Goal: Information Seeking & Learning: Understand process/instructions

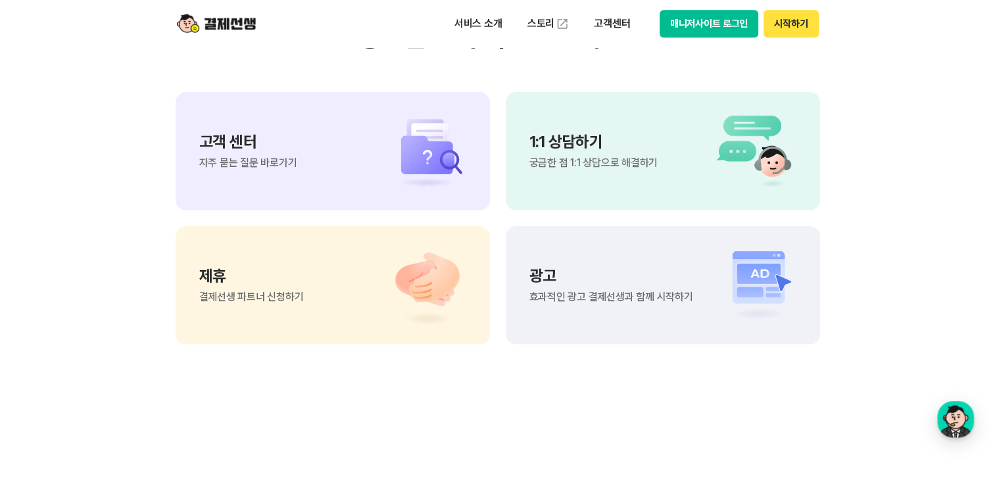
scroll to position [11038, 0]
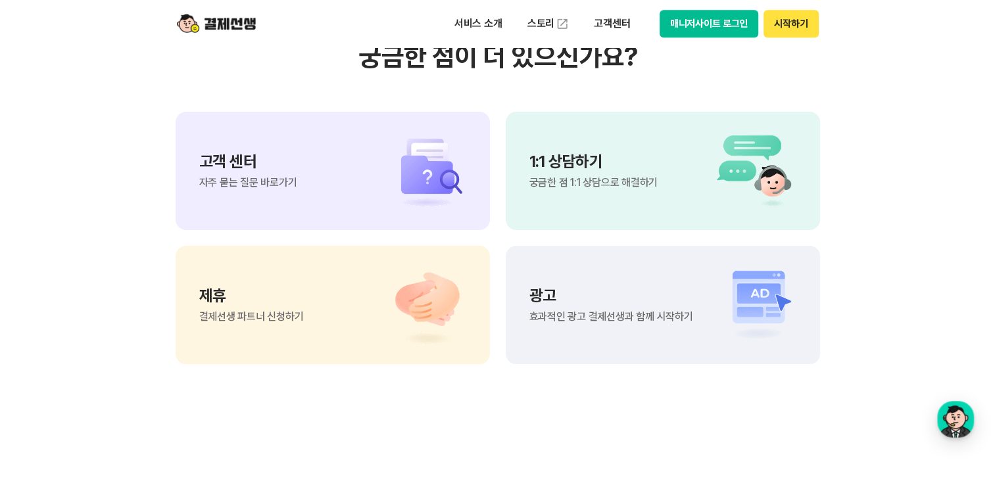
click at [425, 197] on img at bounding box center [420, 171] width 92 height 79
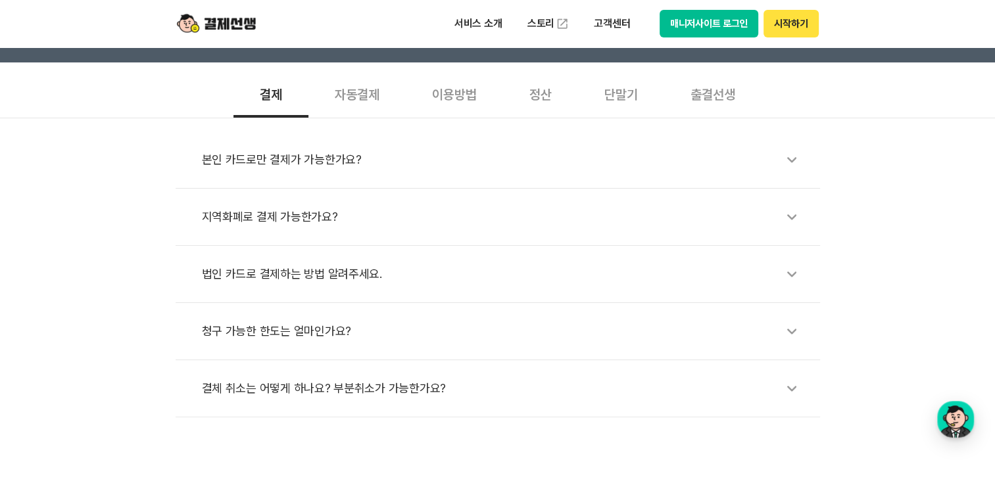
scroll to position [263, 0]
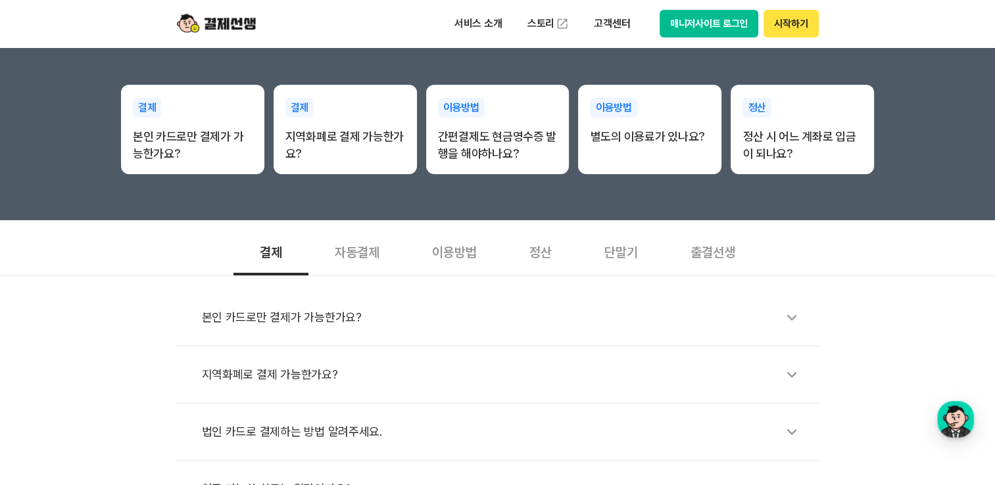
click at [632, 254] on div "단말기" at bounding box center [621, 251] width 86 height 49
click at [304, 314] on div "단말기 구매 할 수 있나요?" at bounding box center [504, 317] width 605 height 30
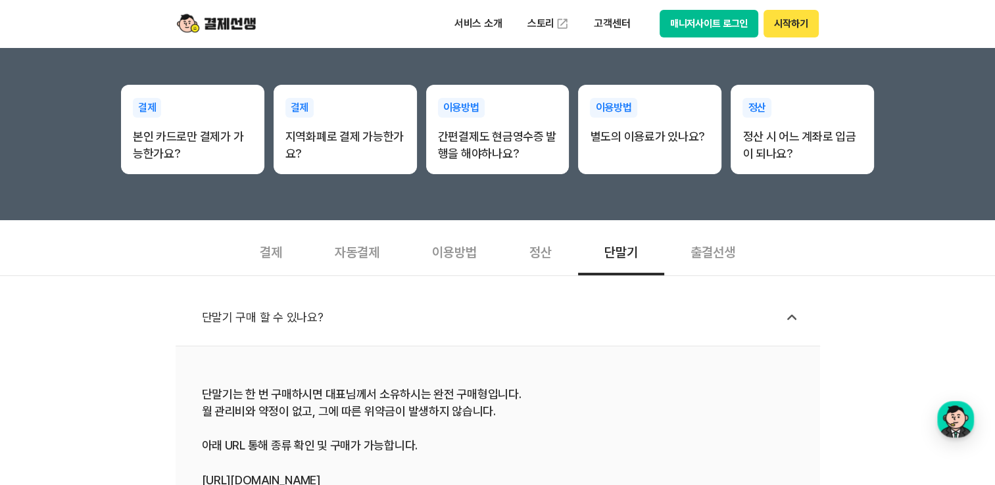
scroll to position [329, 0]
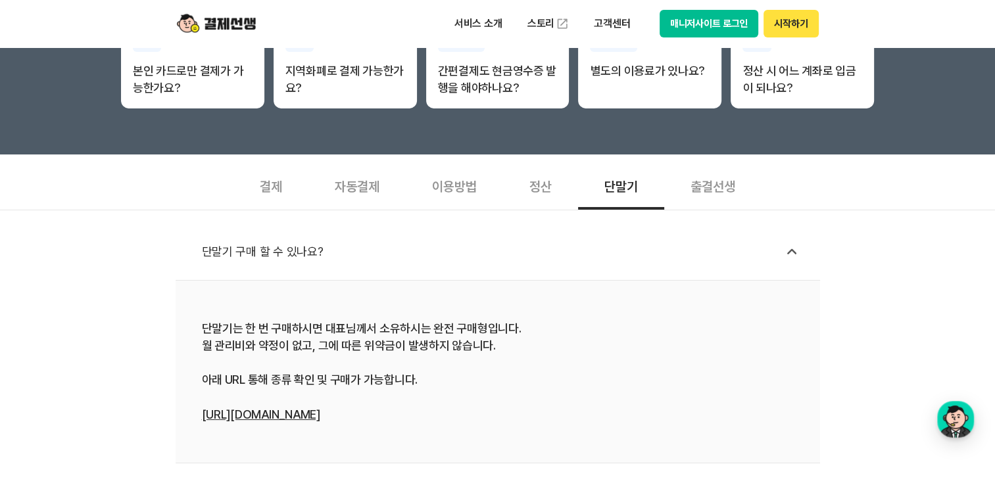
click at [312, 414] on link "[URL][DOMAIN_NAME]" at bounding box center [261, 415] width 118 height 14
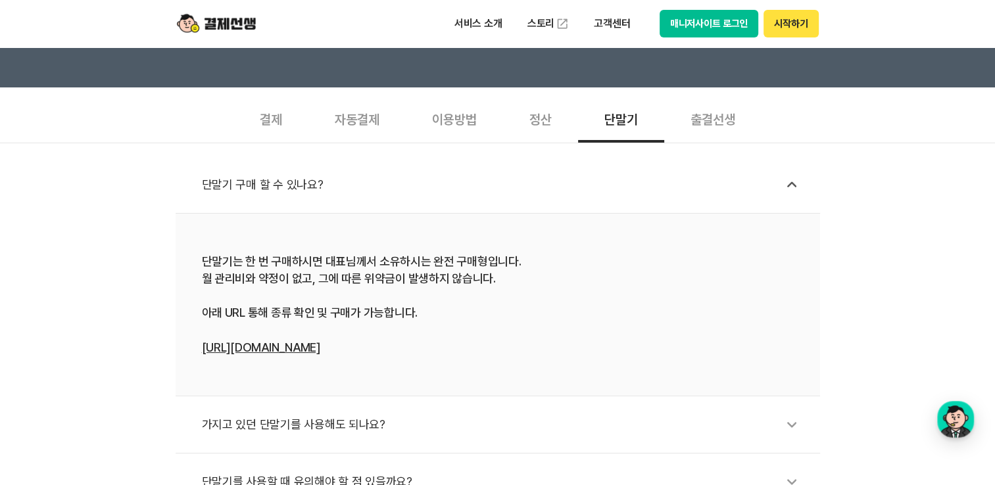
scroll to position [395, 0]
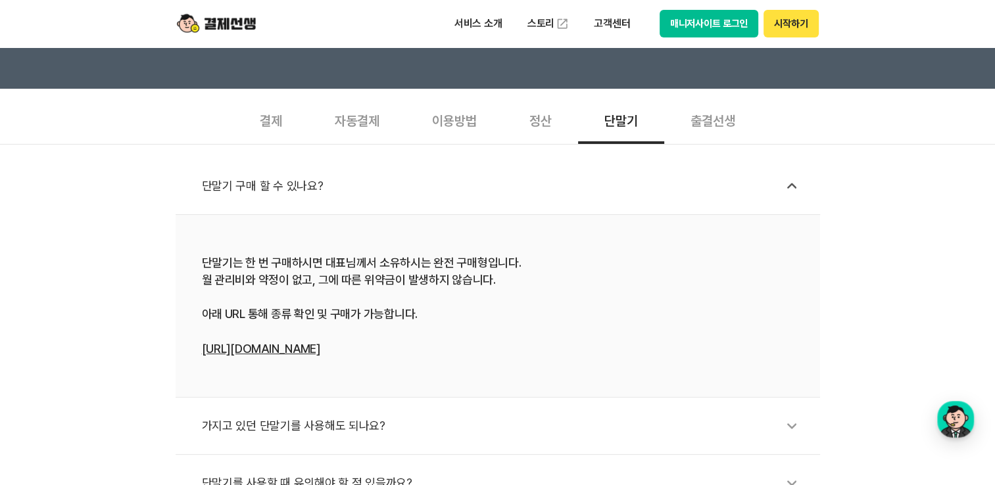
click at [536, 116] on div "정산" at bounding box center [540, 119] width 75 height 49
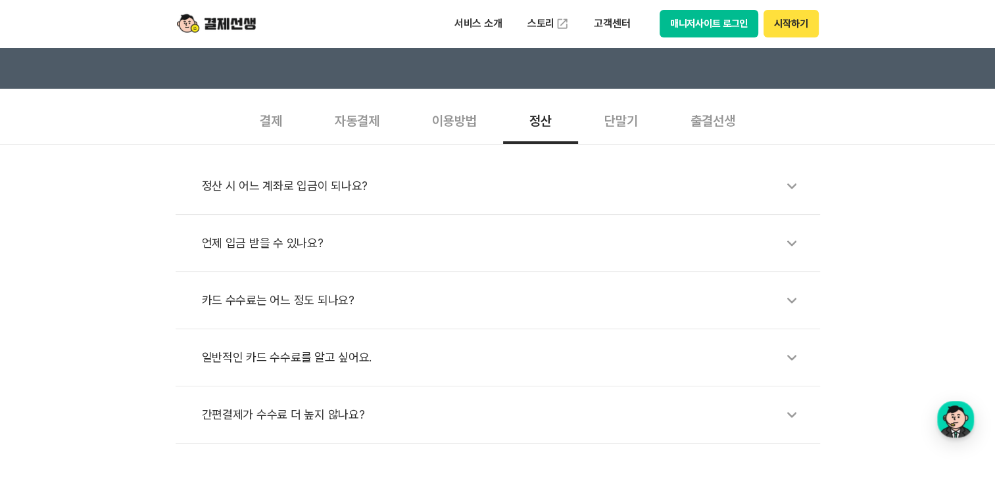
click at [794, 239] on icon at bounding box center [792, 243] width 30 height 30
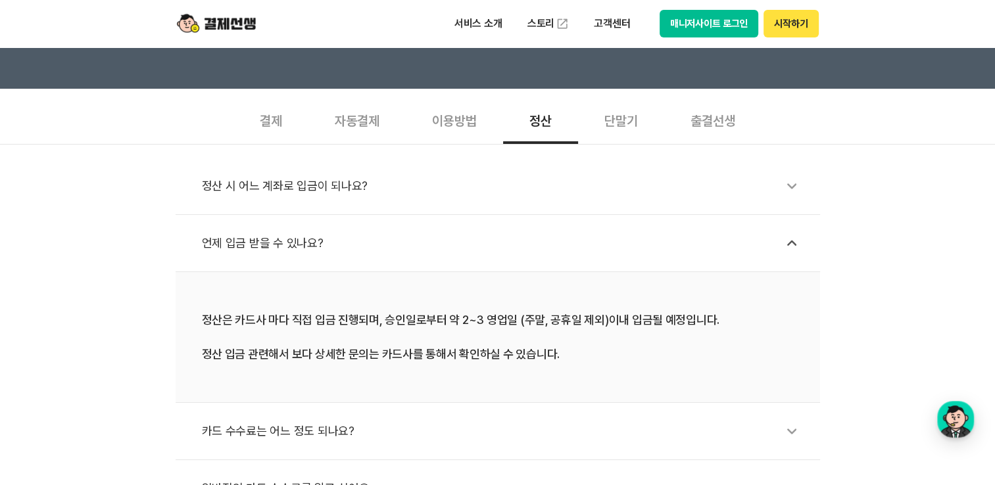
click at [794, 239] on icon at bounding box center [792, 243] width 30 height 30
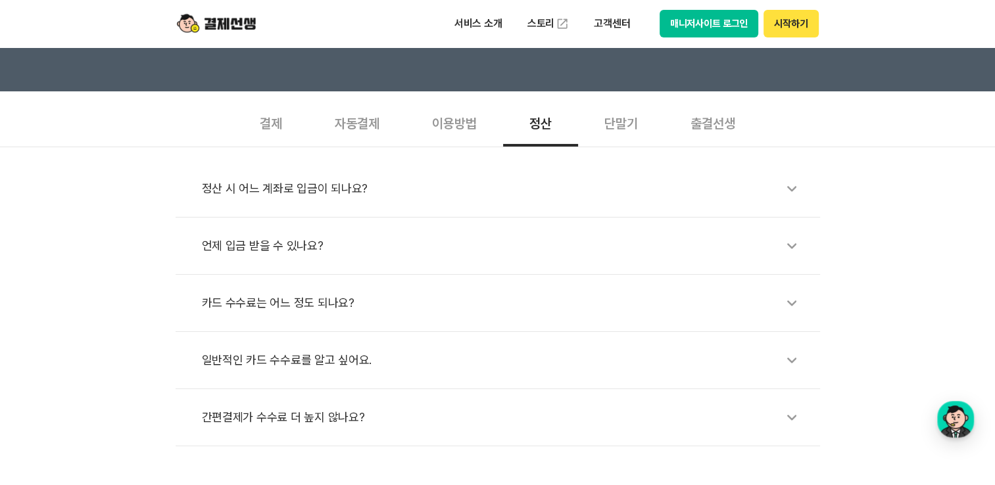
scroll to position [263, 0]
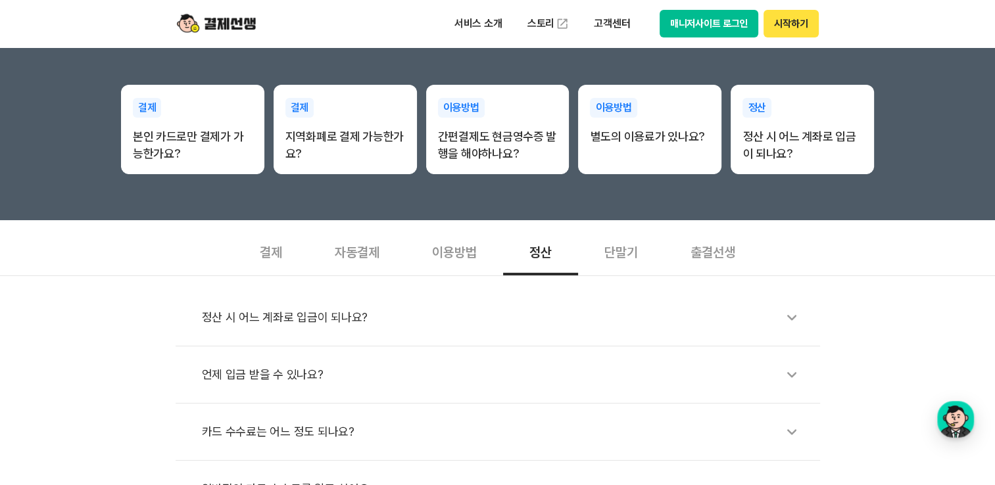
click at [457, 241] on div "이용방법" at bounding box center [454, 251] width 97 height 49
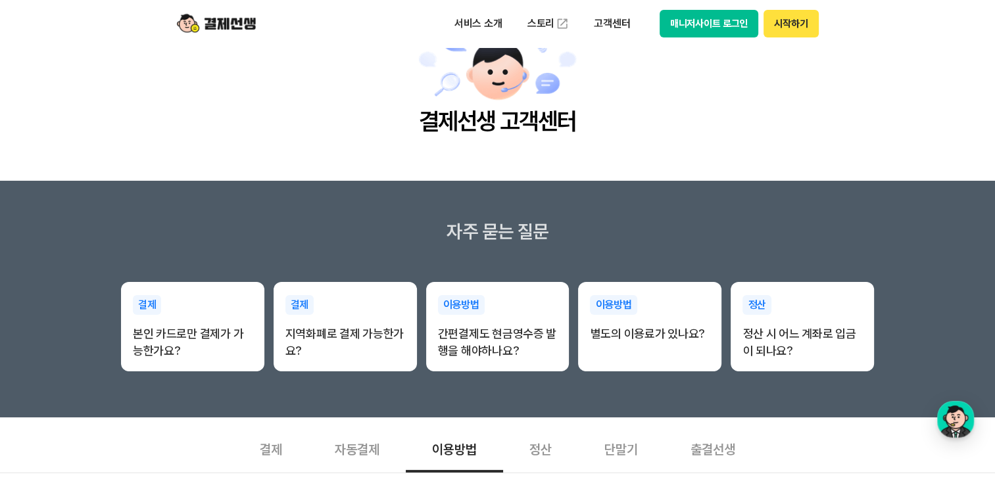
scroll to position [0, 0]
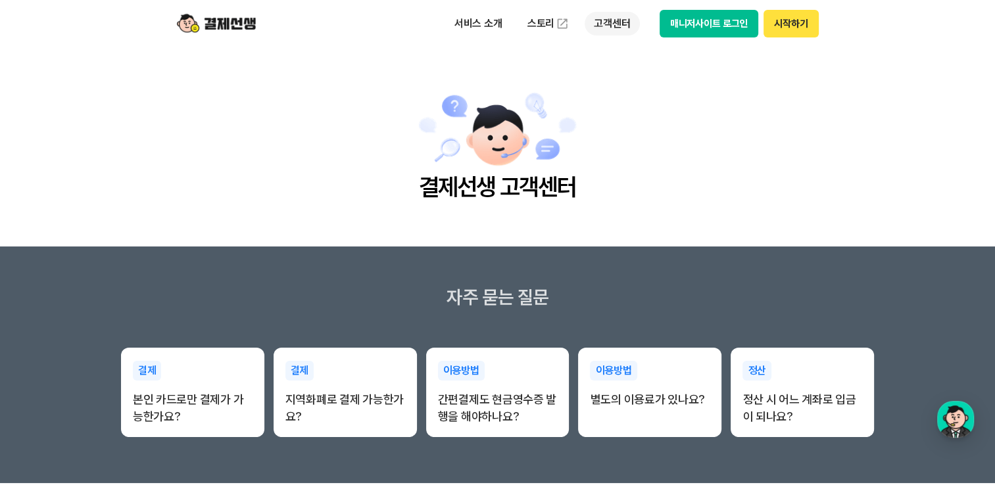
click at [605, 28] on p "고객센터" at bounding box center [612, 24] width 55 height 24
click at [244, 25] on img at bounding box center [216, 23] width 79 height 25
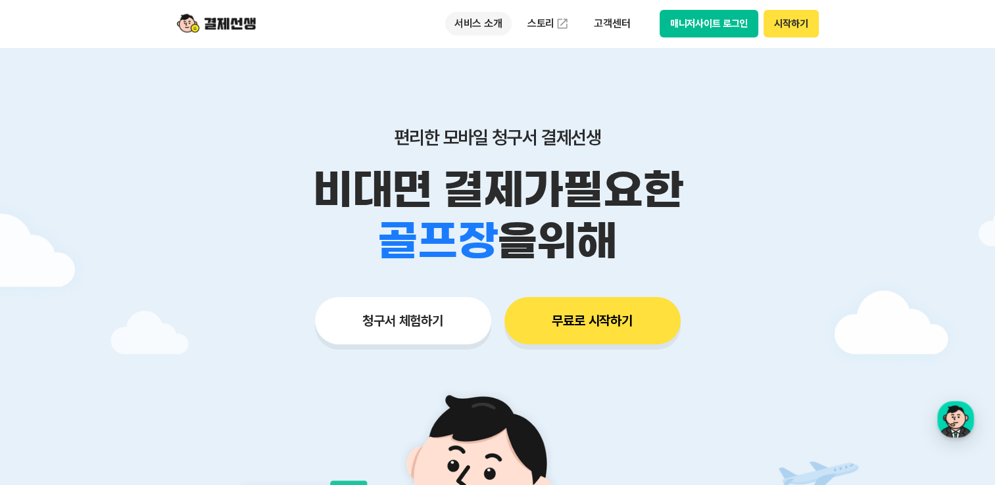
click at [497, 22] on p "서비스 소개" at bounding box center [478, 24] width 66 height 24
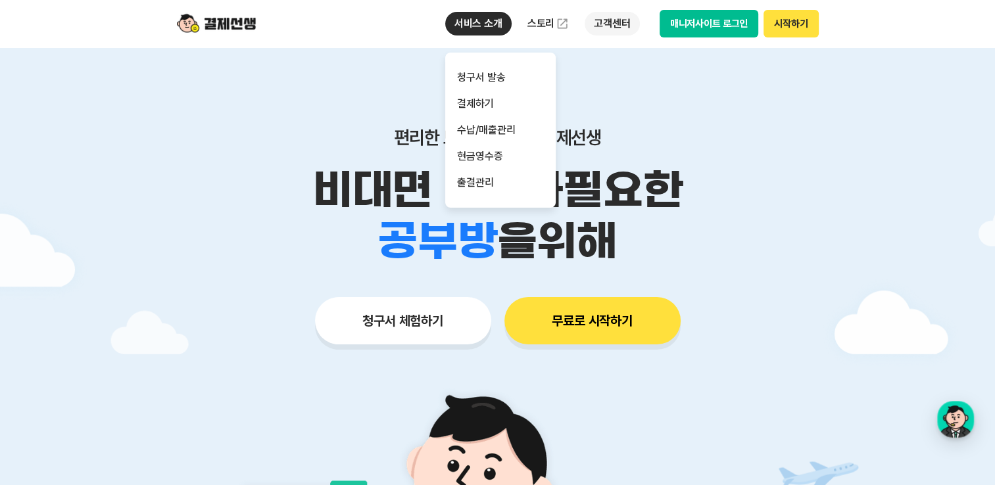
click at [617, 26] on p "고객센터" at bounding box center [612, 24] width 55 height 24
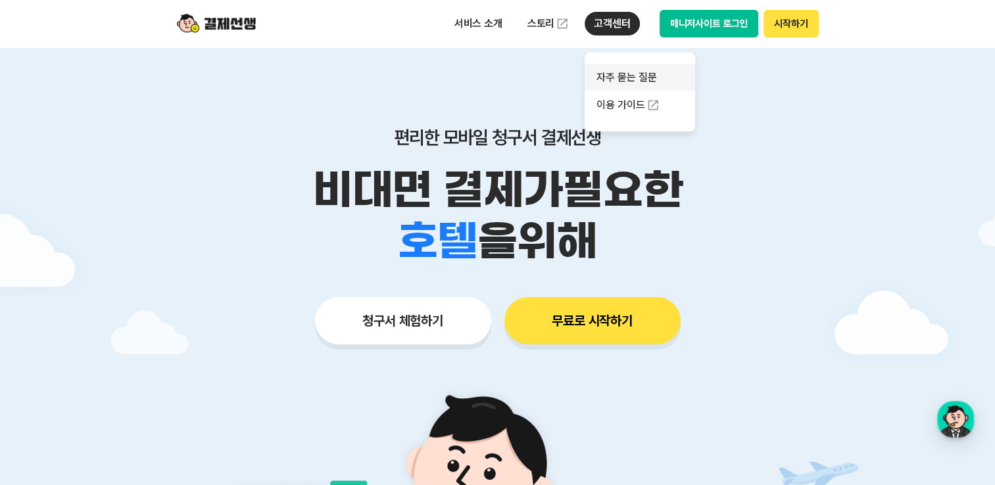
click at [627, 77] on link "자주 묻는 질문" at bounding box center [640, 77] width 110 height 26
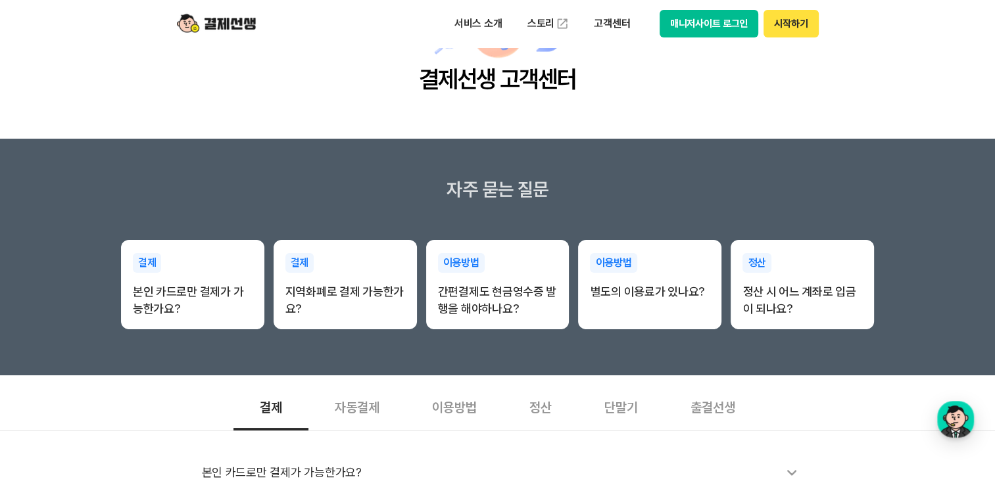
scroll to position [132, 0]
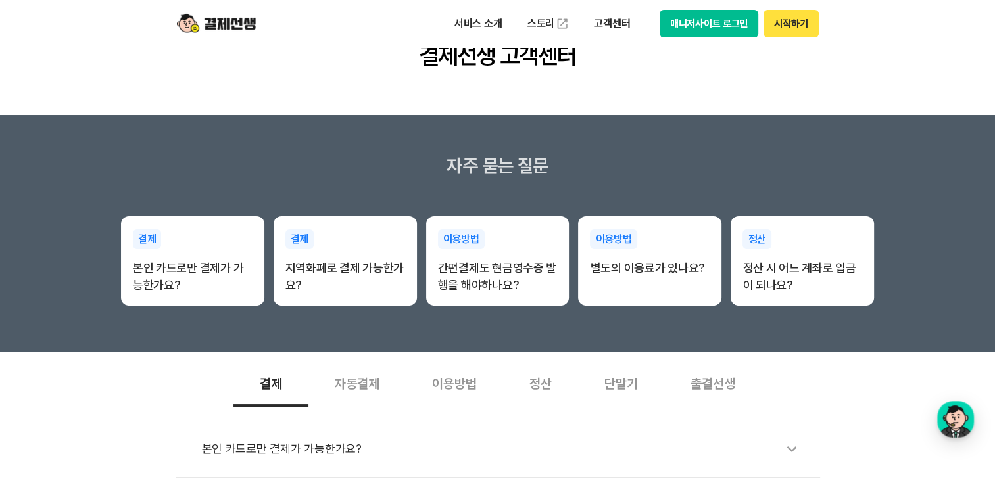
click at [459, 391] on div "이용방법" at bounding box center [454, 382] width 97 height 49
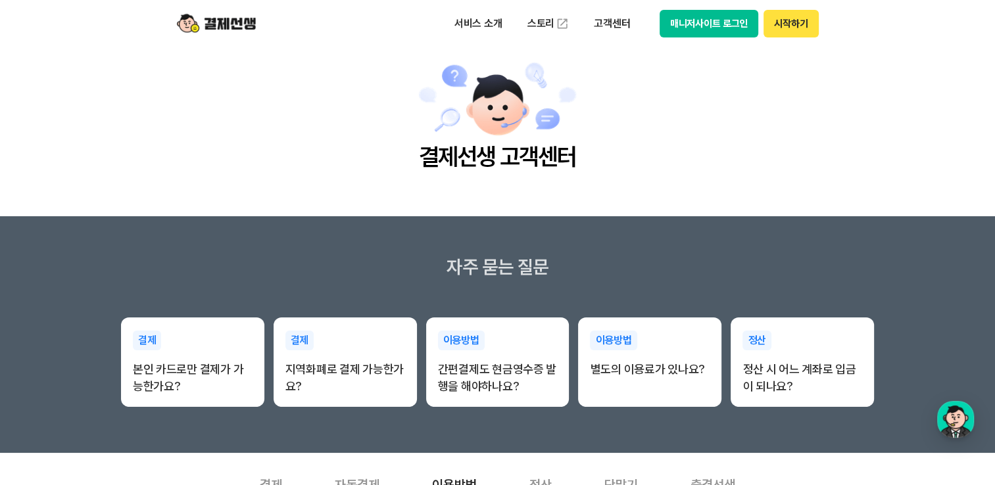
scroll to position [0, 0]
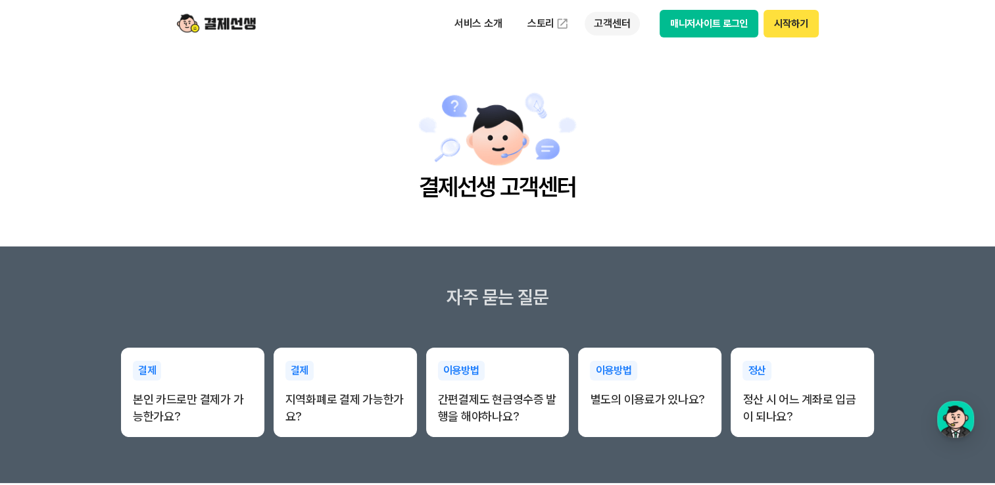
click at [615, 26] on p "고객센터" at bounding box center [612, 24] width 55 height 24
click at [610, 105] on link "이용 가이드" at bounding box center [640, 105] width 110 height 29
